Goal: Task Accomplishment & Management: Manage account settings

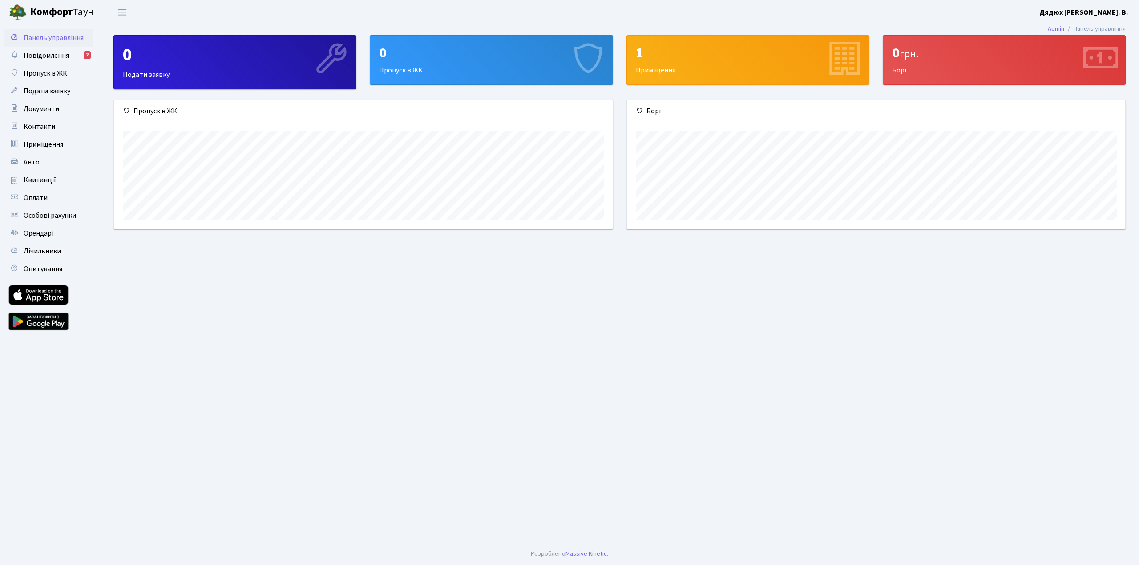
scroll to position [129, 498]
click at [30, 160] on span "Авто" at bounding box center [32, 162] width 16 height 10
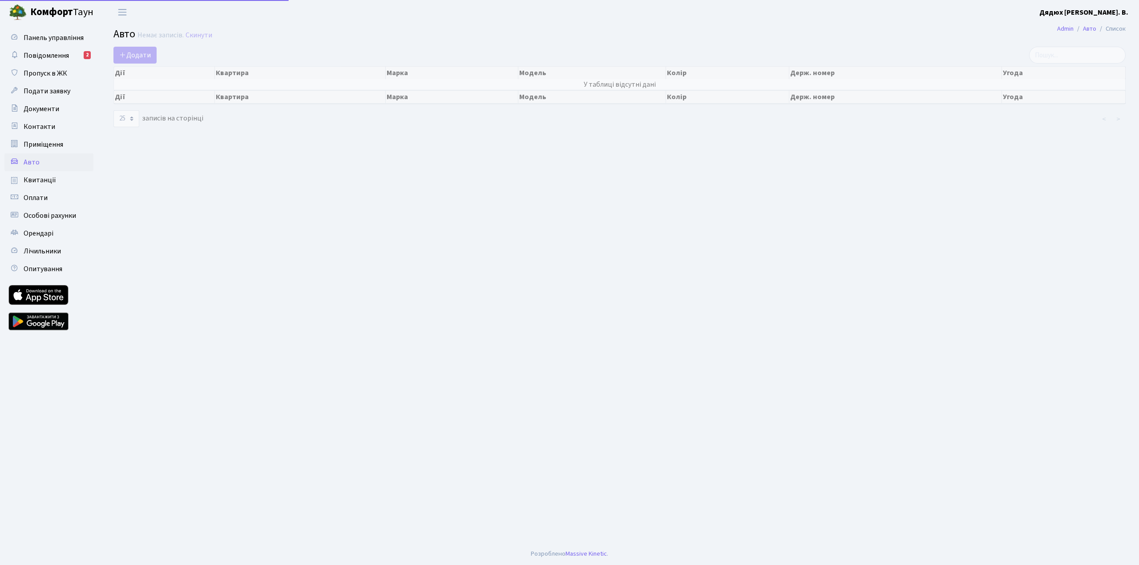
select select "25"
click at [133, 54] on span "Додати" at bounding box center [135, 55] width 32 height 10
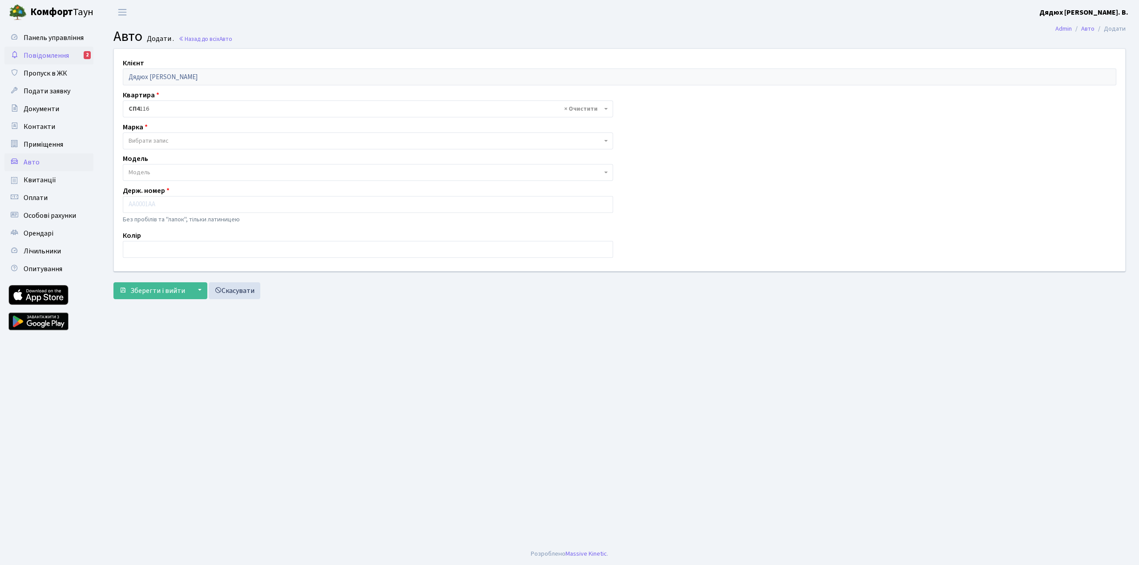
click at [65, 52] on span "Повідомлення" at bounding box center [46, 56] width 45 height 10
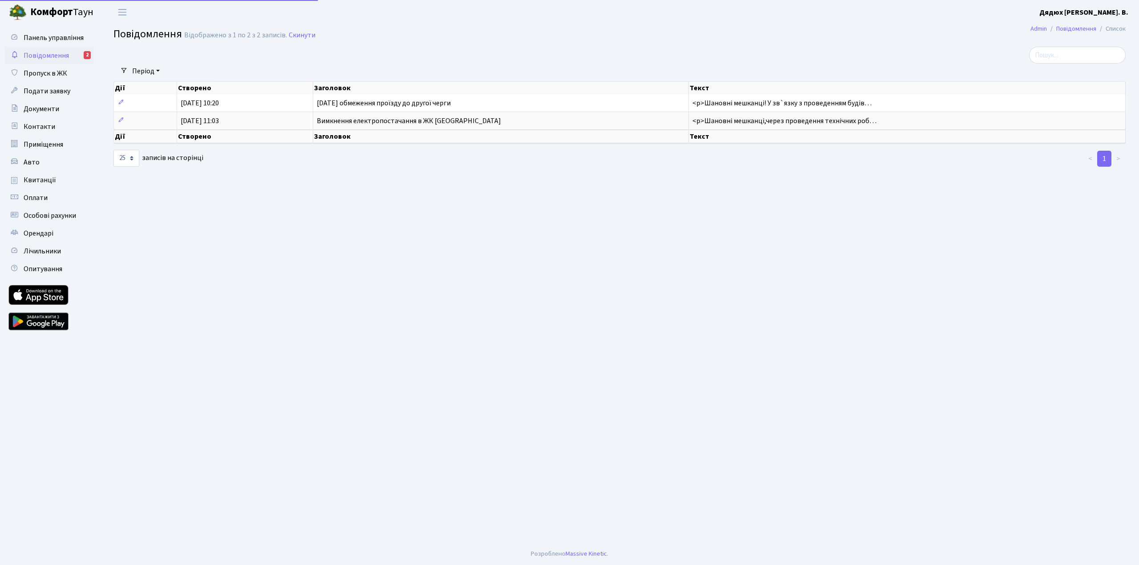
select select "25"
click at [491, 122] on td "Вимкнення електропостачання в ЖК Світло Парк" at bounding box center [500, 121] width 375 height 18
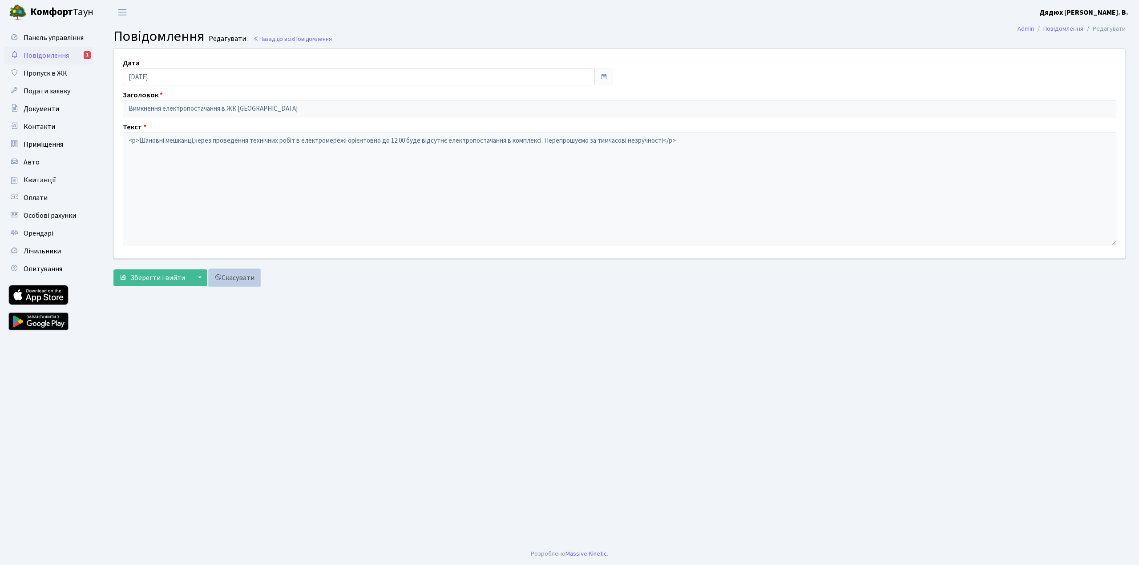
drag, startPoint x: 250, startPoint y: 280, endPoint x: 257, endPoint y: 284, distance: 7.8
click at [250, 280] on link "Скасувати" at bounding box center [235, 278] width 52 height 17
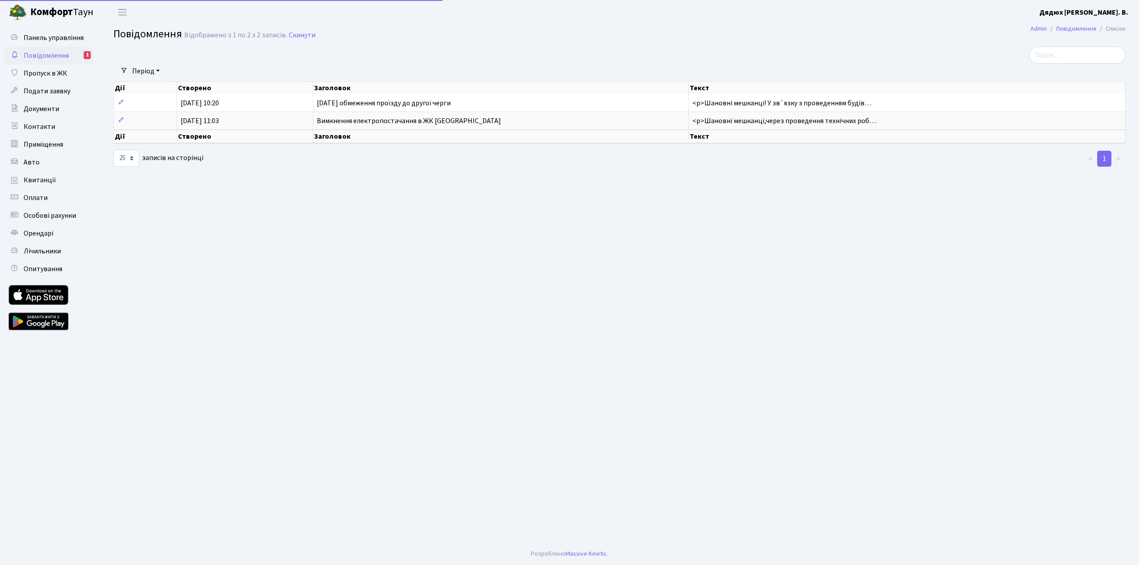
select select "25"
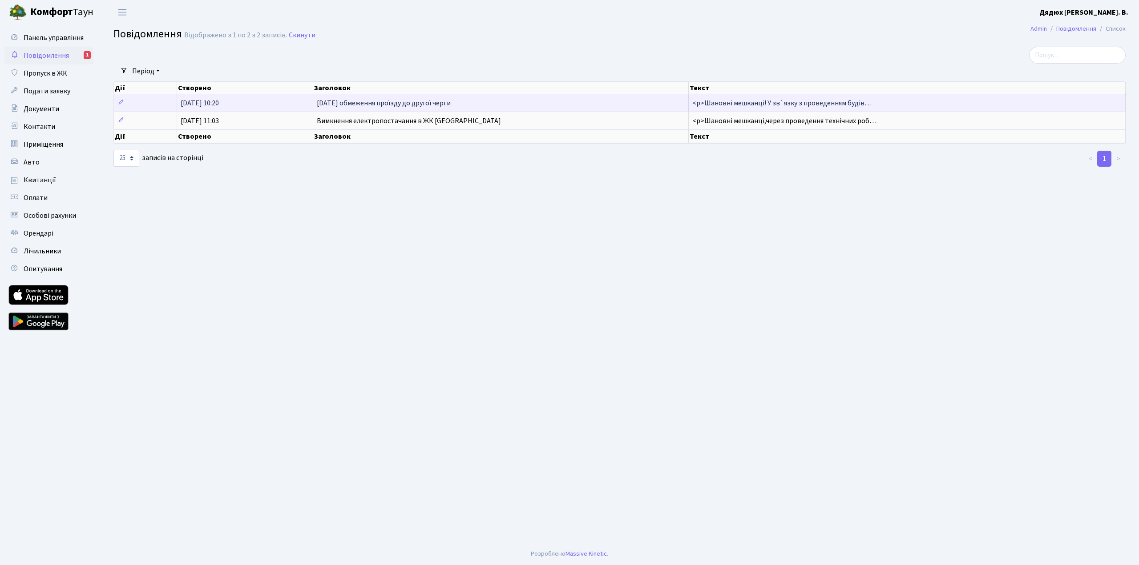
click at [500, 105] on td "26 серпня обмеження проїзду до другої черги" at bounding box center [500, 102] width 375 height 17
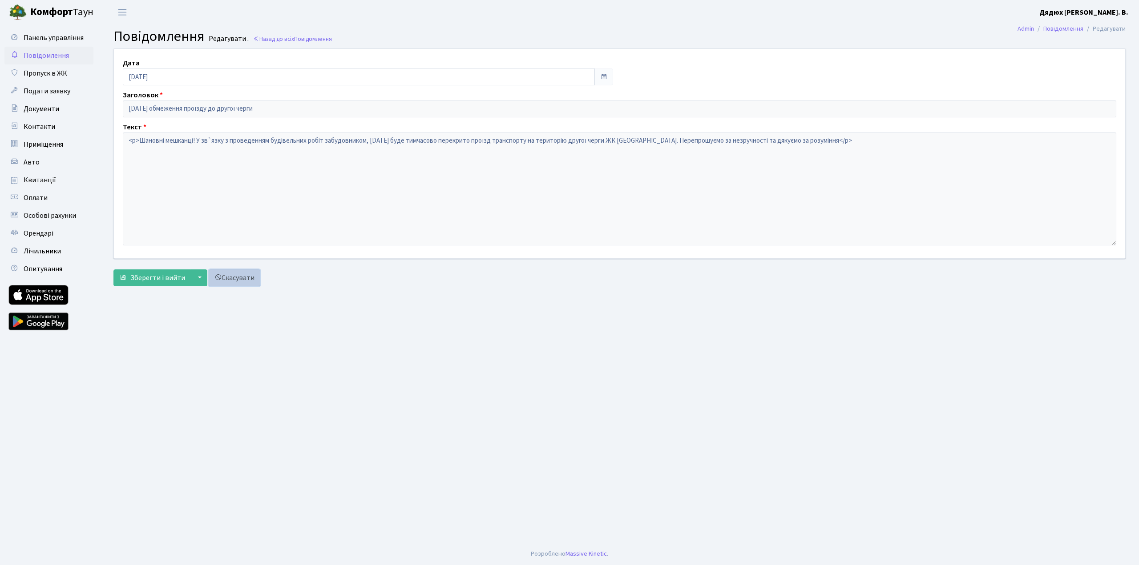
click at [246, 272] on link "Скасувати" at bounding box center [235, 278] width 52 height 17
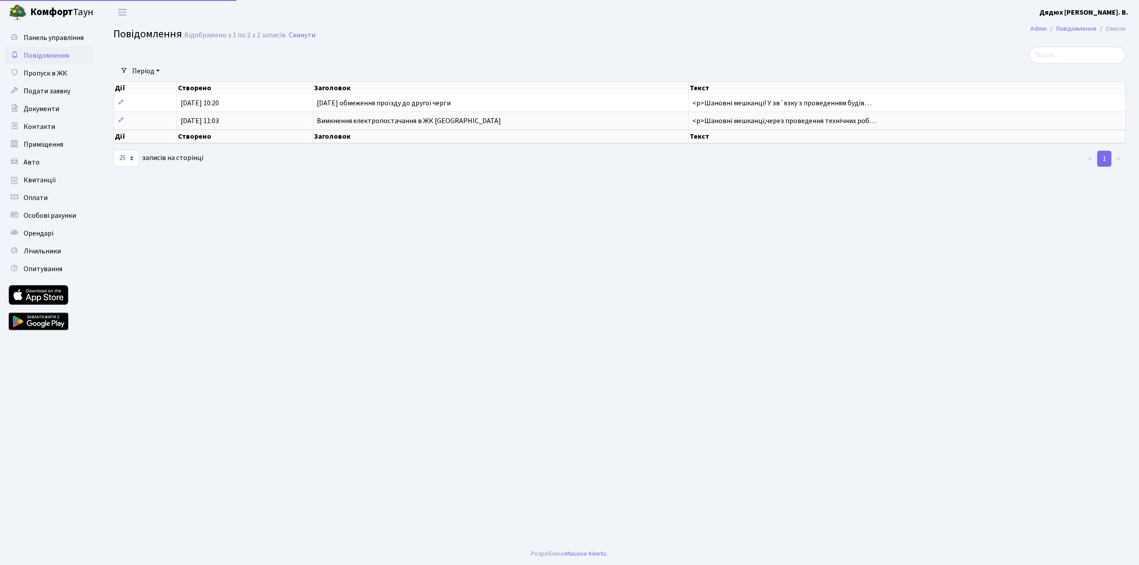
select select "25"
click at [43, 198] on span "Оплати" at bounding box center [36, 198] width 24 height 10
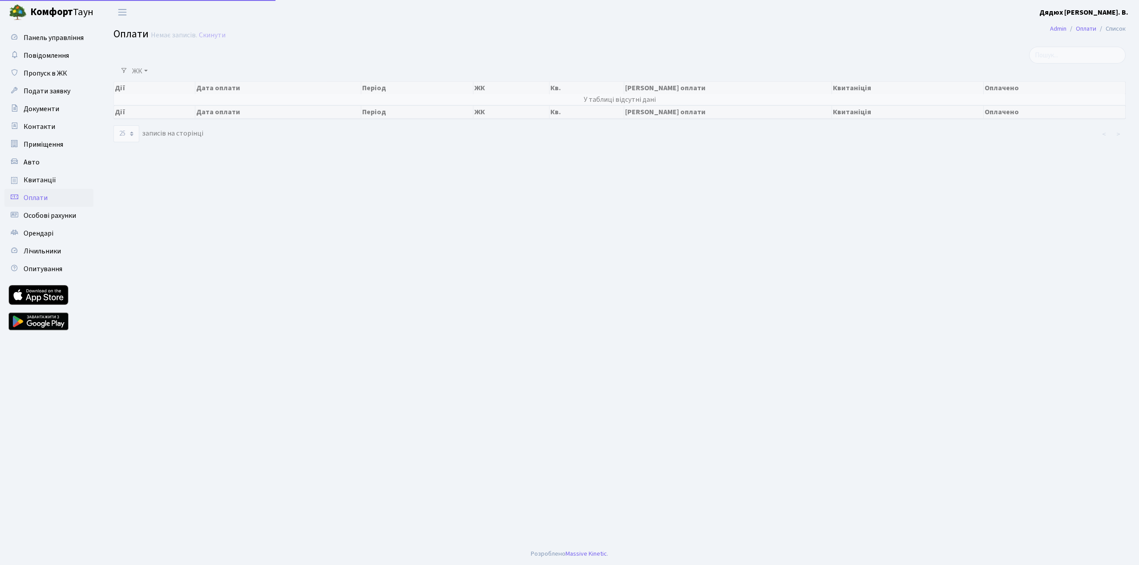
select select "25"
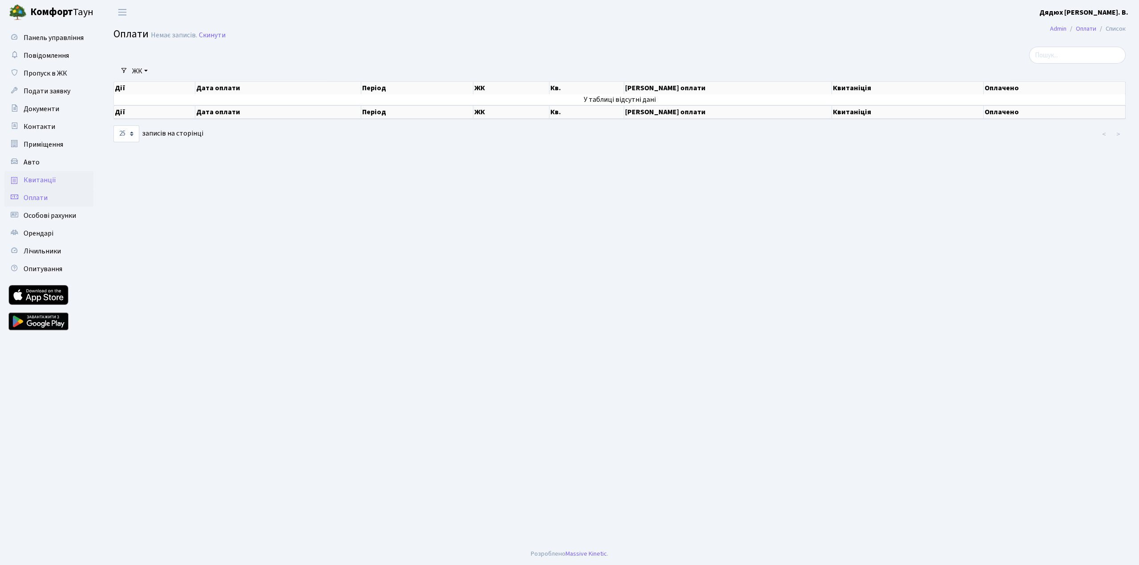
click at [43, 181] on span "Квитанції" at bounding box center [40, 180] width 32 height 10
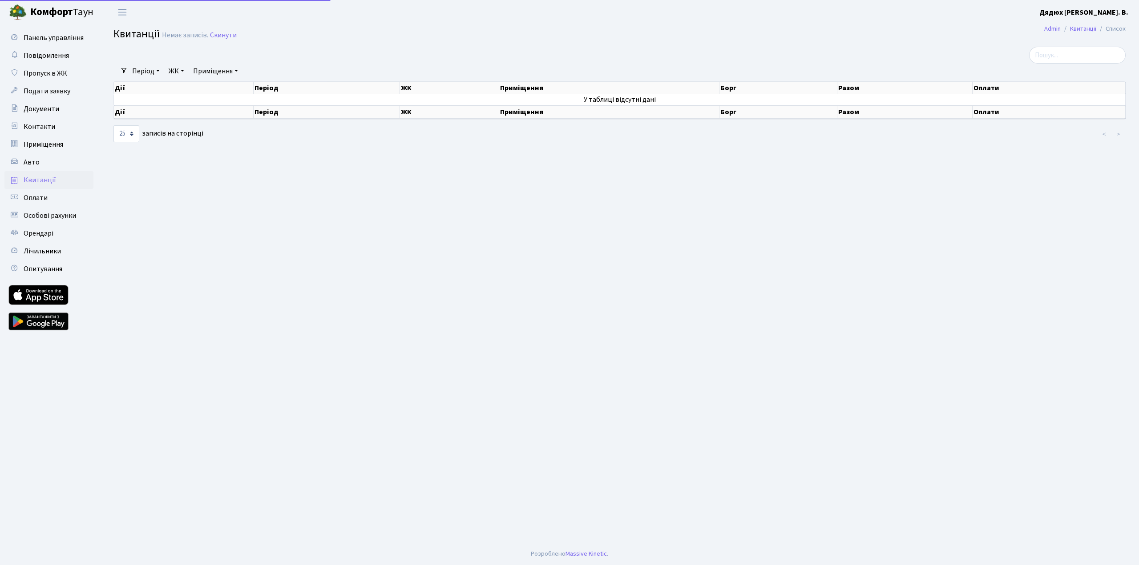
select select "25"
click at [43, 162] on link "Авто" at bounding box center [48, 162] width 89 height 18
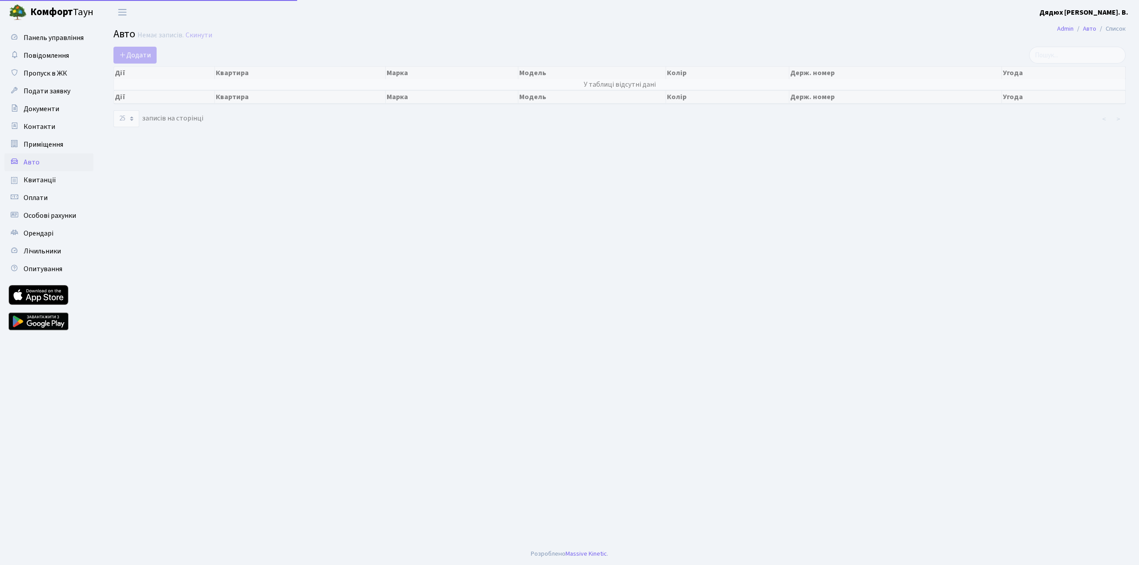
select select "25"
click at [140, 56] on span "Додати" at bounding box center [135, 55] width 32 height 10
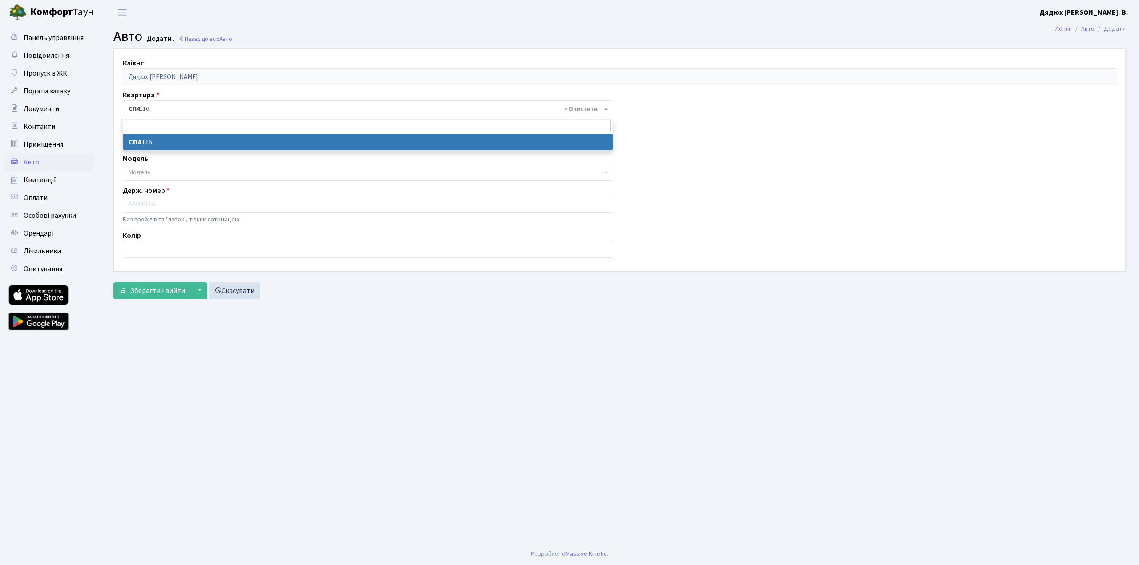
click at [610, 110] on span "× СП4 116" at bounding box center [368, 109] width 490 height 17
click at [742, 187] on div "Клієнт Дядюх Дмитро Володимирович Квартира - <b>СП4</b>&nbsp;&nbsp;&nbsp;116 × …" at bounding box center [619, 160] width 1025 height 222
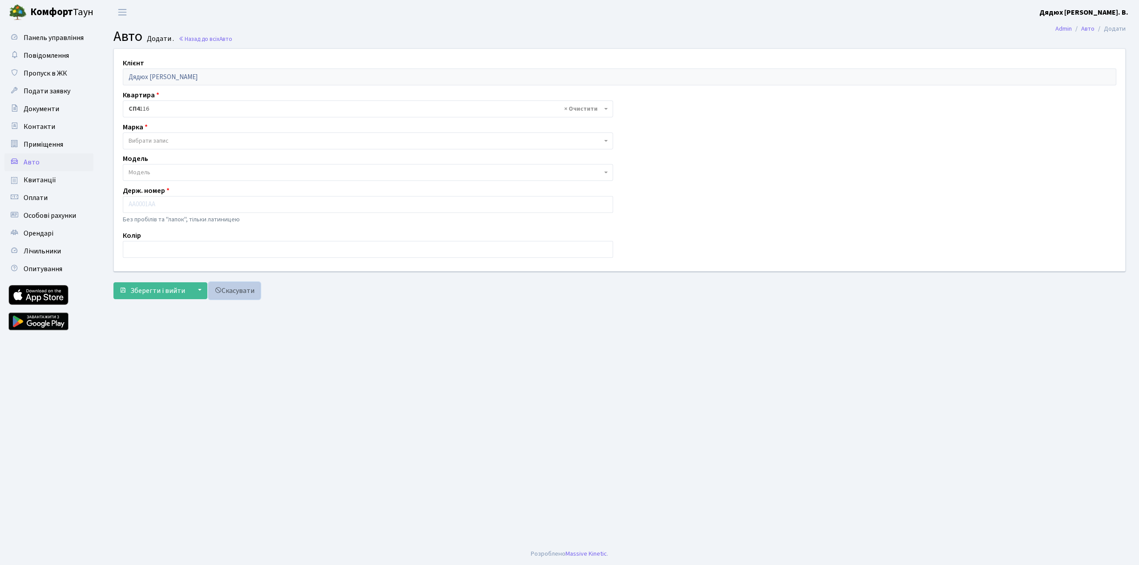
click at [255, 295] on link "Скасувати" at bounding box center [235, 291] width 52 height 17
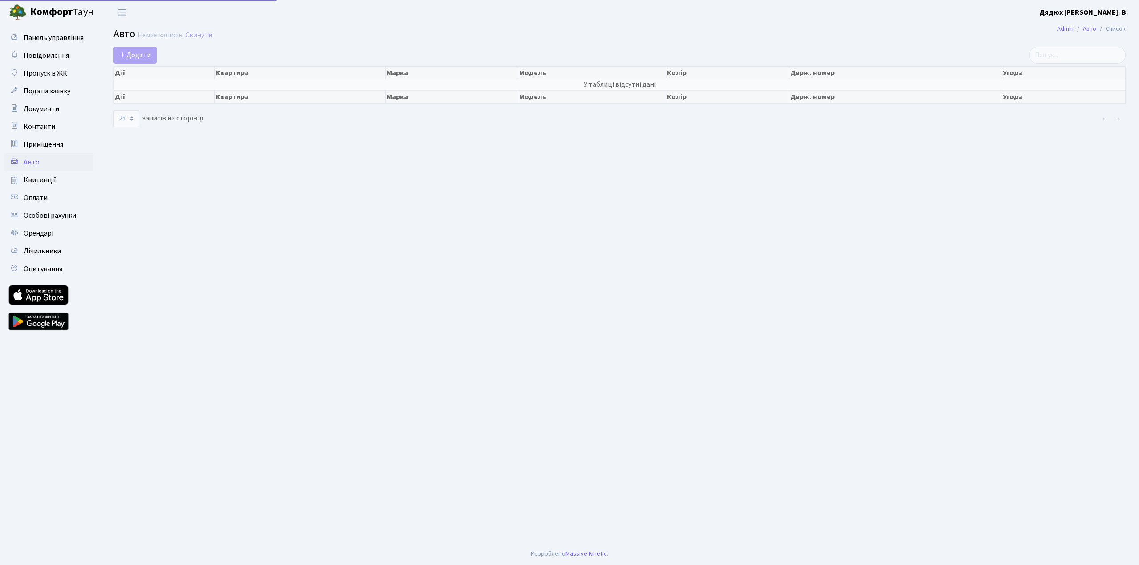
select select "25"
